Goal: Task Accomplishment & Management: Manage account settings

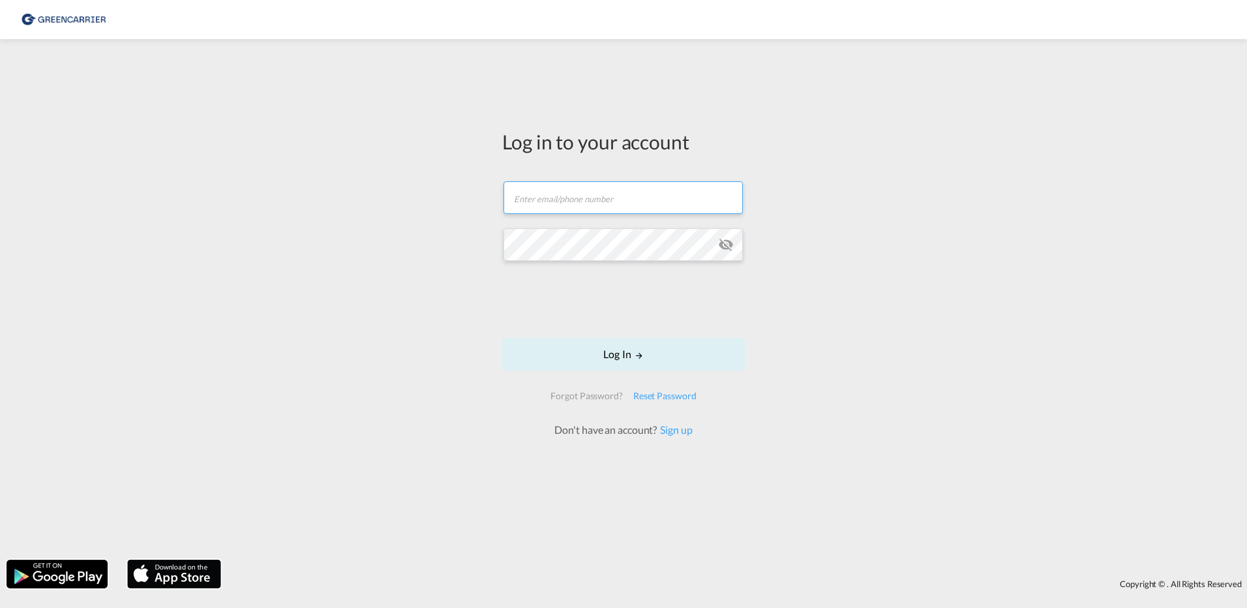
click at [568, 207] on input "text" at bounding box center [622, 197] width 239 height 33
type input "[EMAIL_ADDRESS][DOMAIN_NAME]"
click at [502, 338] on button "Log In" at bounding box center [623, 354] width 243 height 33
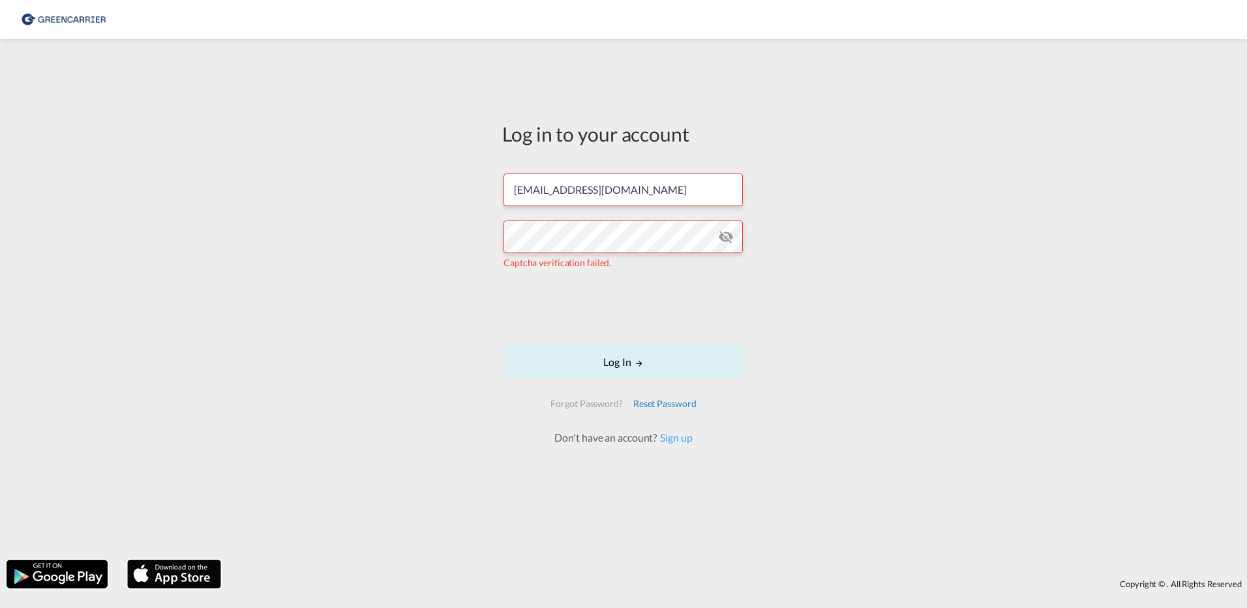
click at [651, 399] on div "Reset Password" at bounding box center [665, 403] width 74 height 23
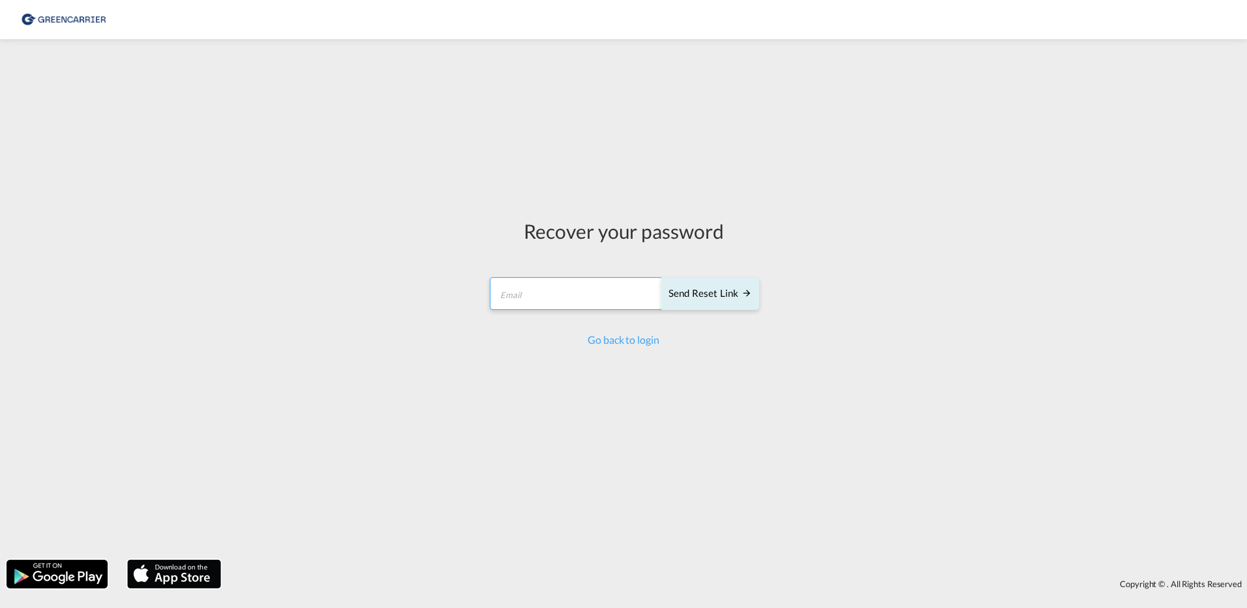
click at [590, 297] on input "email" at bounding box center [576, 293] width 173 height 33
type input "[EMAIL_ADDRESS][DOMAIN_NAME]"
click at [660, 320] on form "azamat.shatts@hartrodt.com Send reset link Send reset link" at bounding box center [623, 295] width 271 height 62
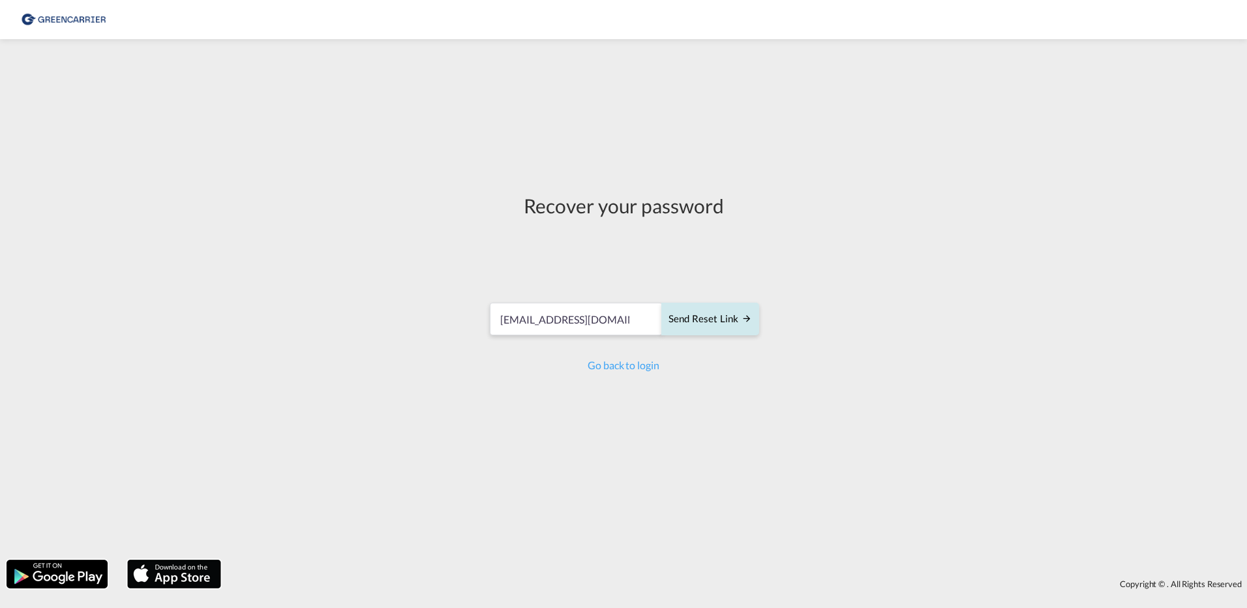
click at [693, 303] on button "Send reset link" at bounding box center [710, 319] width 98 height 33
click at [720, 321] on button "Send reset link" at bounding box center [710, 313] width 98 height 33
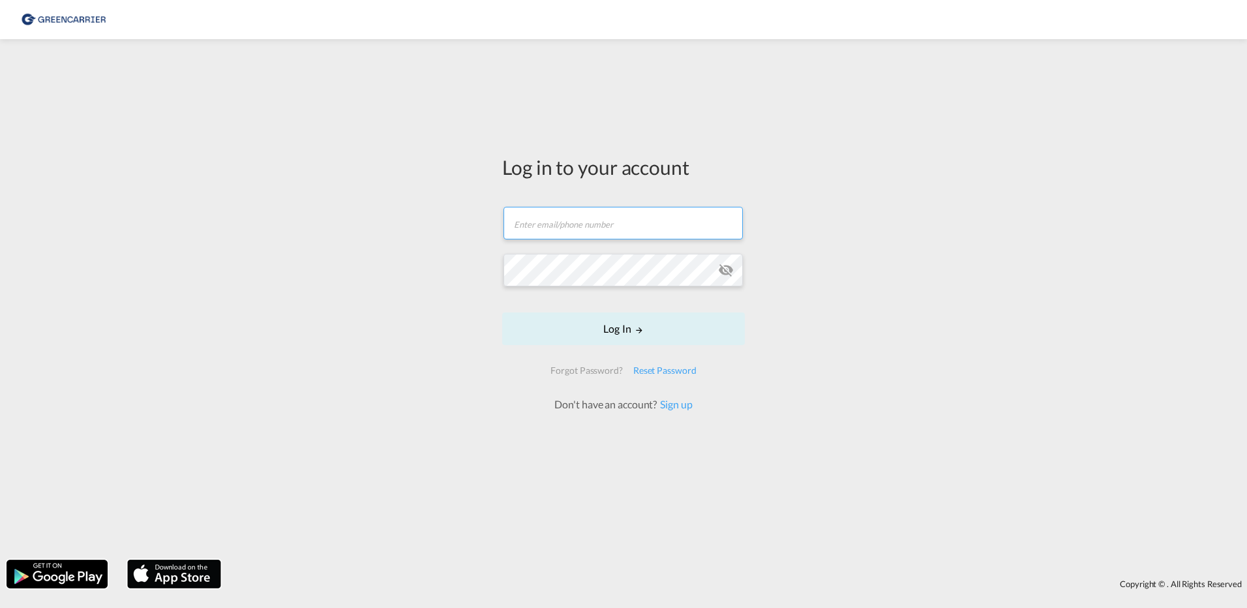
click at [590, 231] on input "text" at bounding box center [622, 223] width 239 height 33
type input "[EMAIL_ADDRESS][DOMAIN_NAME]"
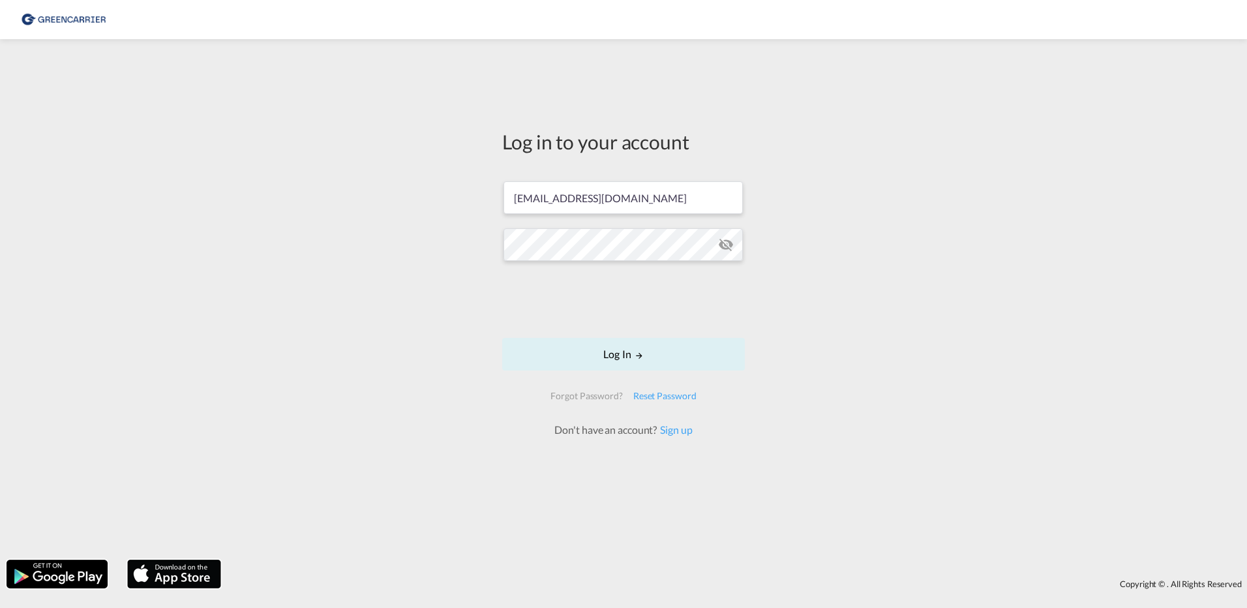
click at [599, 269] on form "[EMAIL_ADDRESS][DOMAIN_NAME] Password field is required Log In Forgot Password?…" at bounding box center [623, 302] width 243 height 269
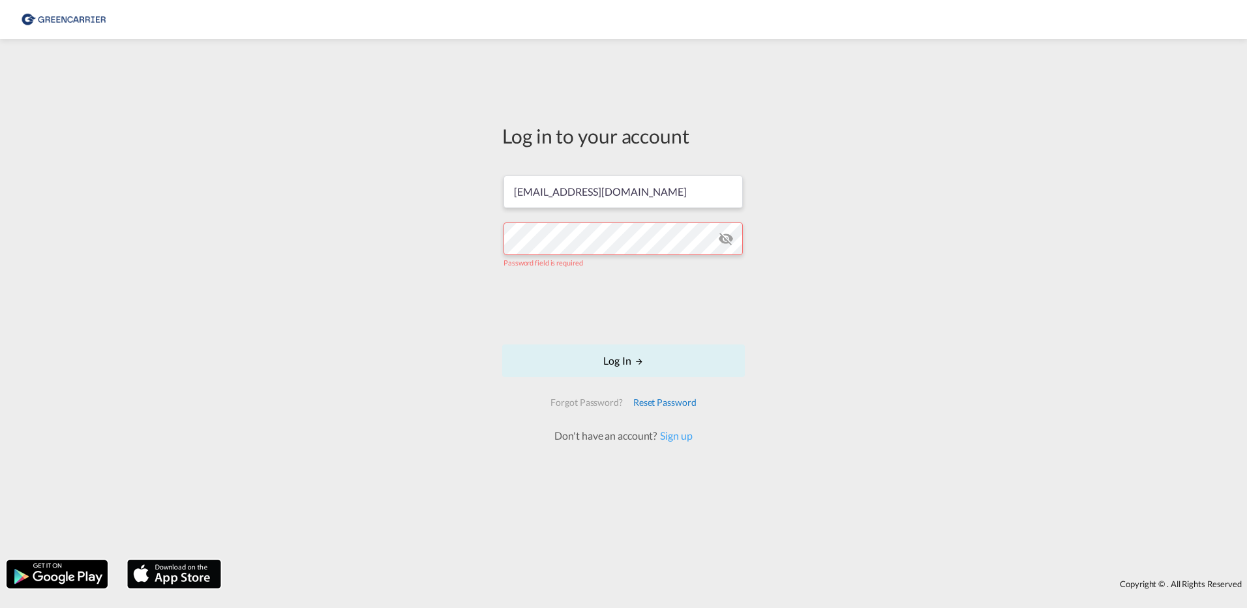
click at [655, 394] on div "Reset Password" at bounding box center [665, 402] width 74 height 23
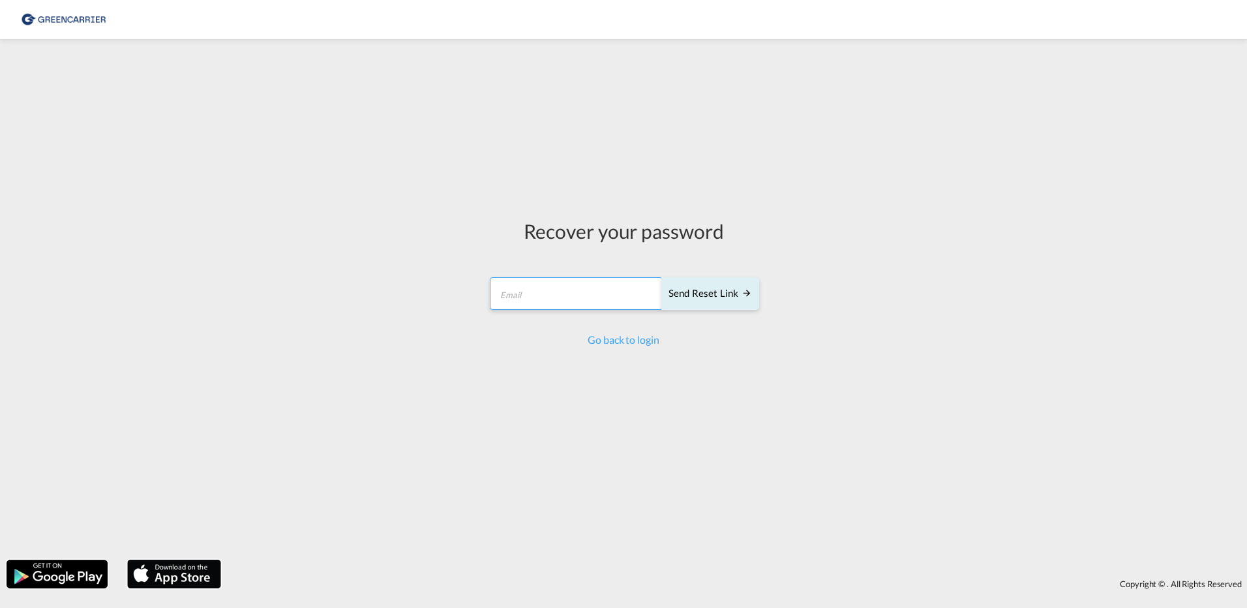
click at [546, 283] on input "email" at bounding box center [576, 293] width 173 height 33
type input "[EMAIL_ADDRESS][DOMAIN_NAME]"
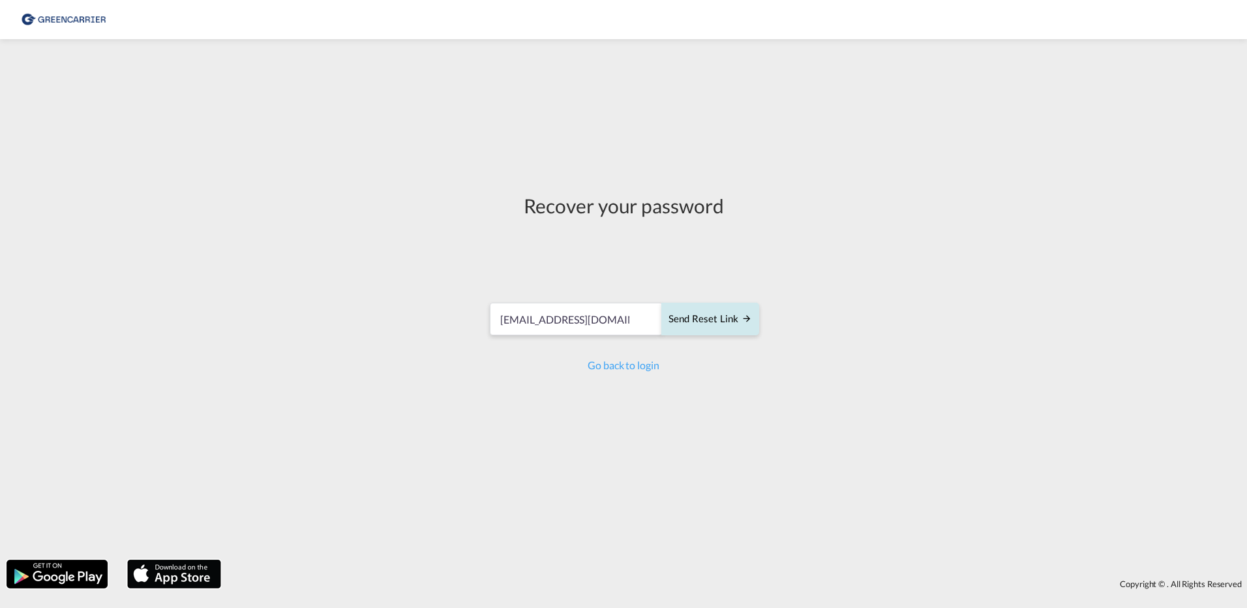
click at [719, 320] on div "Send reset link" at bounding box center [709, 319] width 83 height 15
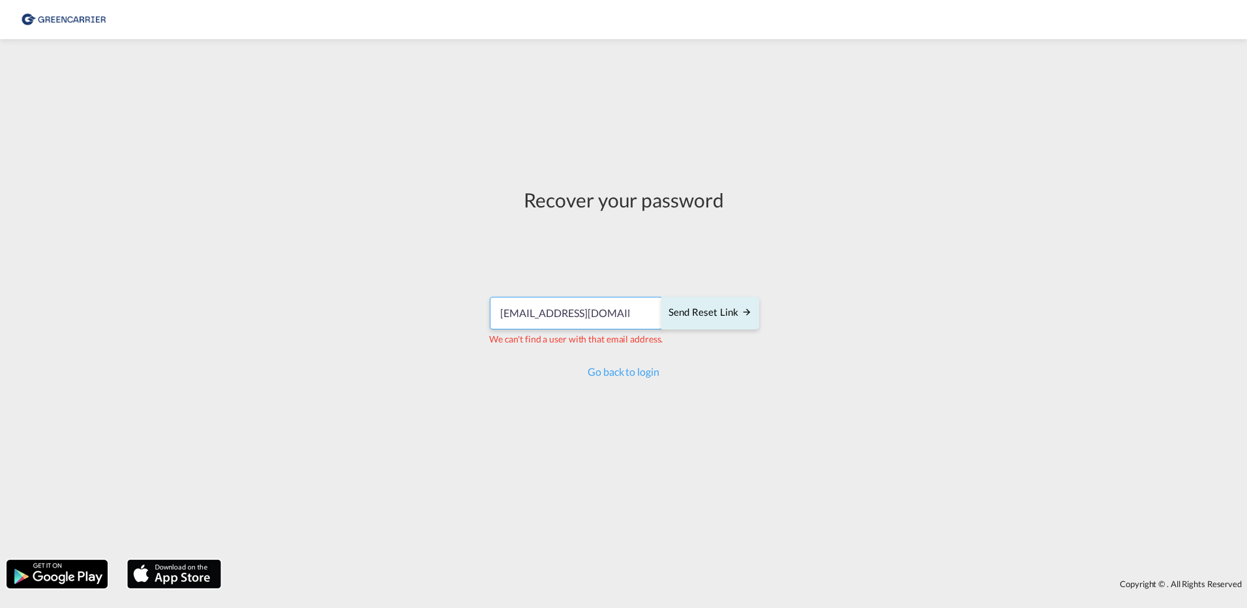
drag, startPoint x: 653, startPoint y: 312, endPoint x: 464, endPoint y: 314, distance: 189.1
click at [464, 314] on div "Recover your password [EMAIL_ADDRESS][DOMAIN_NAME] Send reset link We can't fin…" at bounding box center [623, 299] width 1247 height 507
click at [946, 285] on div "Recover your password [EMAIL_ADDRESS][DOMAIN_NAME] Send reset link We can't fin…" at bounding box center [623, 299] width 1247 height 507
click at [1073, 143] on div "Recover your password [EMAIL_ADDRESS][DOMAIN_NAME] Send reset link We can't fin…" at bounding box center [623, 299] width 1247 height 507
click at [54, 27] on img at bounding box center [64, 19] width 88 height 29
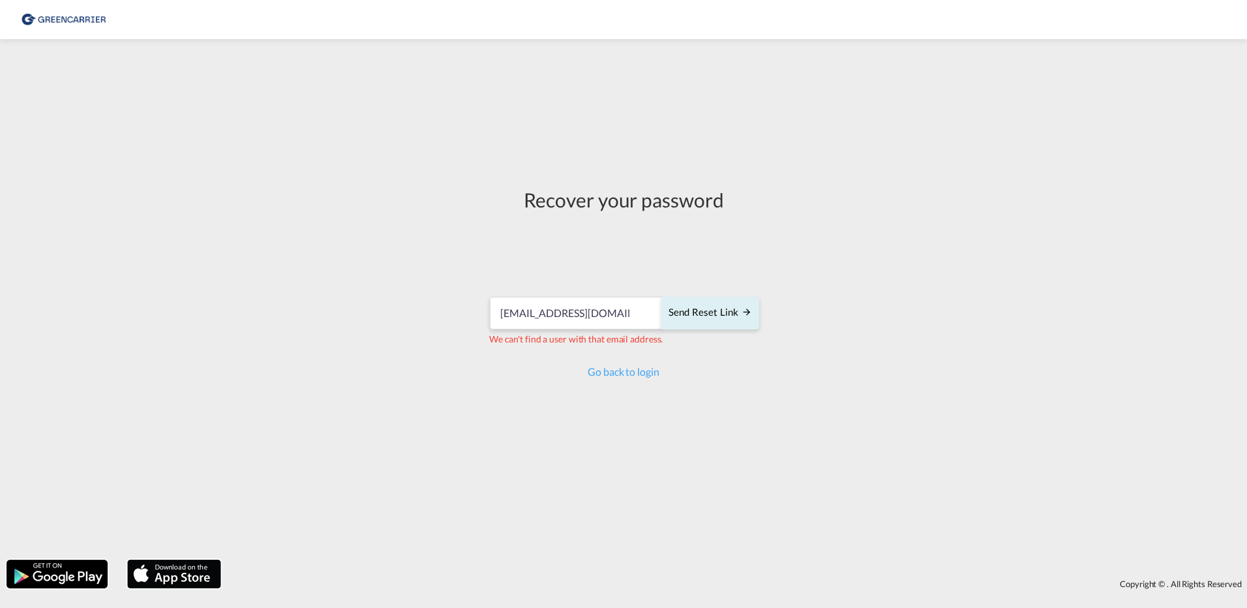
click at [83, 16] on img at bounding box center [64, 19] width 88 height 29
click at [55, 21] on img at bounding box center [64, 19] width 88 height 29
